Goal: Task Accomplishment & Management: Manage account settings

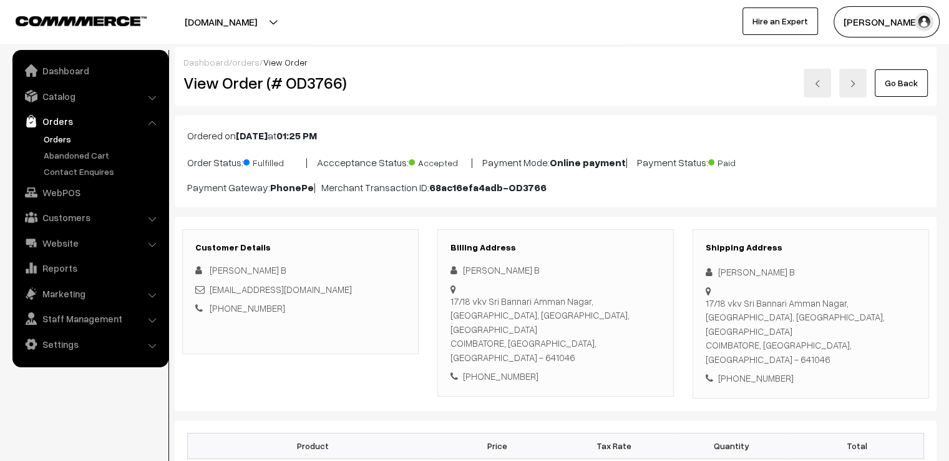
click at [914, 91] on link "Go Back" at bounding box center [901, 82] width 53 height 27
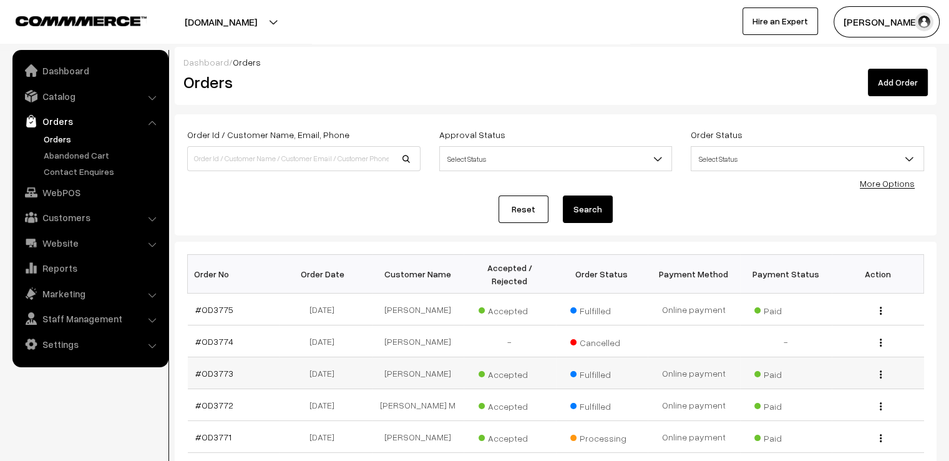
scroll to position [312, 0]
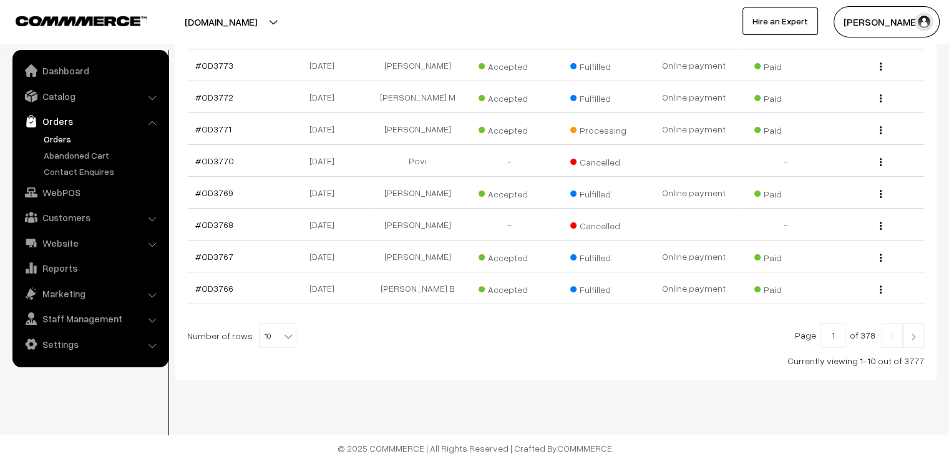
click at [910, 340] on img at bounding box center [913, 336] width 11 height 7
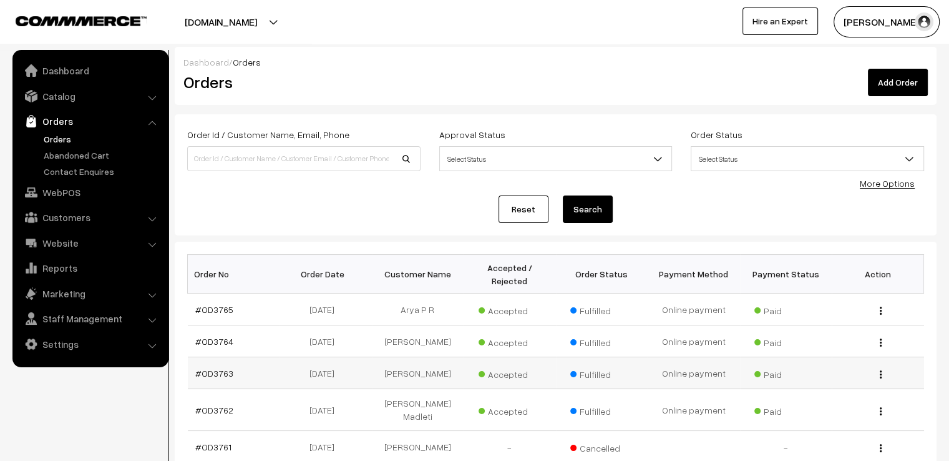
scroll to position [293, 0]
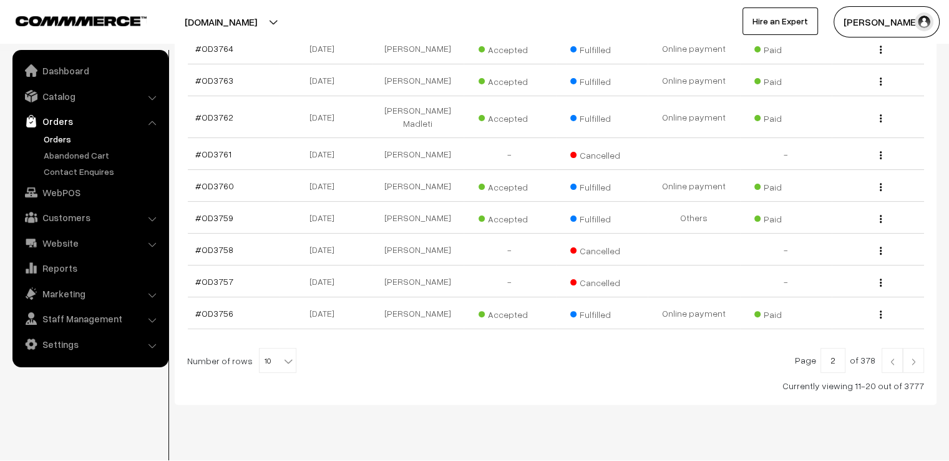
click at [916, 348] on link at bounding box center [913, 360] width 21 height 25
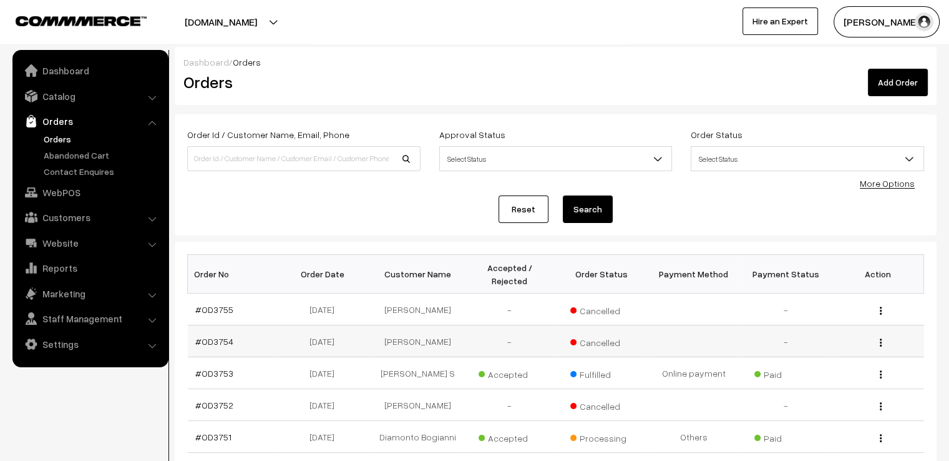
scroll to position [303, 0]
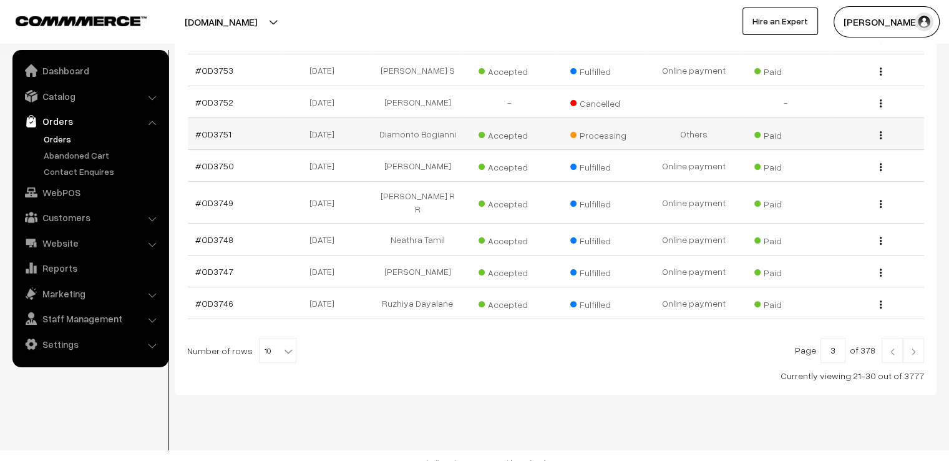
click at [312, 121] on td "21-08-2025" at bounding box center [326, 134] width 92 height 32
click at [270, 118] on td "#OD3751" at bounding box center [234, 134] width 92 height 32
click at [197, 129] on link "#OD3751" at bounding box center [213, 134] width 36 height 11
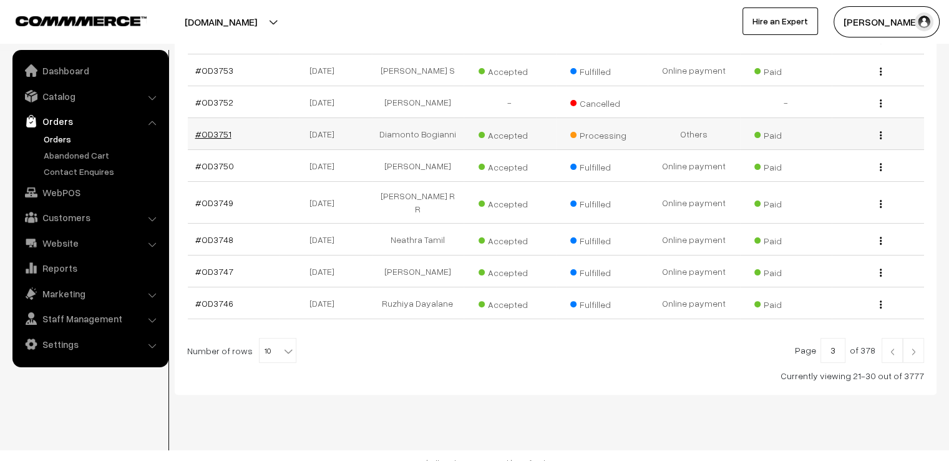
click at [197, 129] on link "#OD3751" at bounding box center [213, 134] width 36 height 11
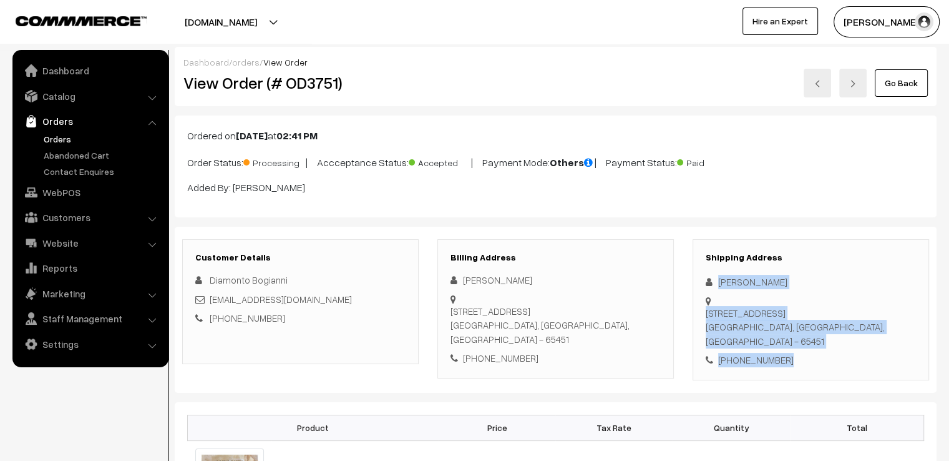
drag, startPoint x: 717, startPoint y: 279, endPoint x: 851, endPoint y: 371, distance: 162.9
click at [851, 371] on div "Customer Details Diamonto Bogianni [EMAIL_ADDRESS][DOMAIN_NAME] [PHONE_NUMBER] …" at bounding box center [556, 310] width 762 height 166
copy div "Diamanto Bogianni [STREET_ADDRESS] - 65451 [PHONE_NUMBER]"
